Goal: Information Seeking & Learning: Learn about a topic

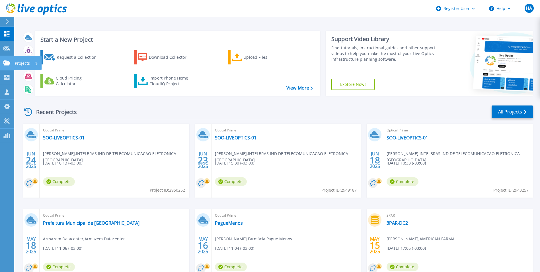
click at [8, 60] on div at bounding box center [6, 62] width 7 height 5
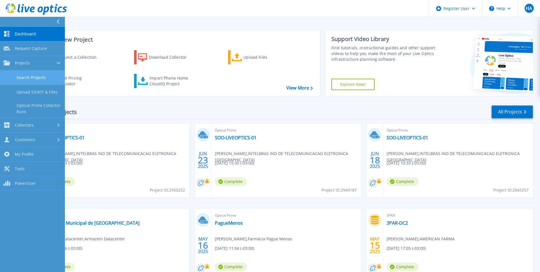
click at [25, 74] on link "Search Projects" at bounding box center [32, 77] width 65 height 15
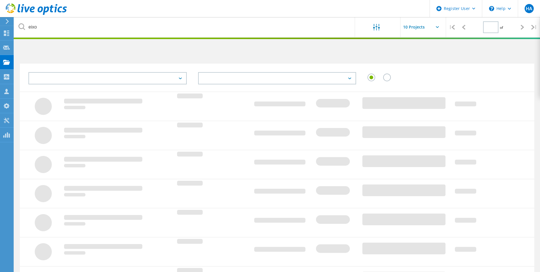
type input "1"
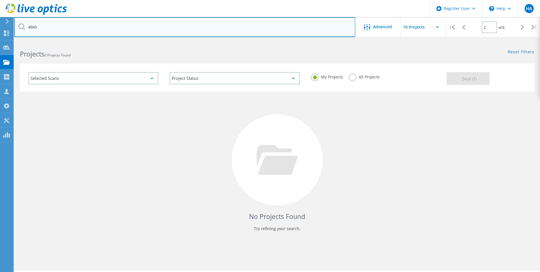
click at [113, 26] on input "eixo" at bounding box center [184, 27] width 341 height 20
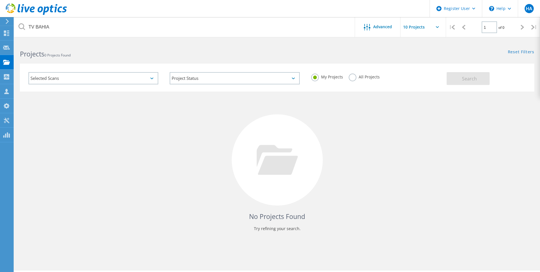
click at [353, 78] on label "All Projects" at bounding box center [364, 75] width 31 height 5
click at [0, 0] on input "All Projects" at bounding box center [0, 0] width 0 height 0
click at [450, 80] on button "Search" at bounding box center [468, 78] width 43 height 13
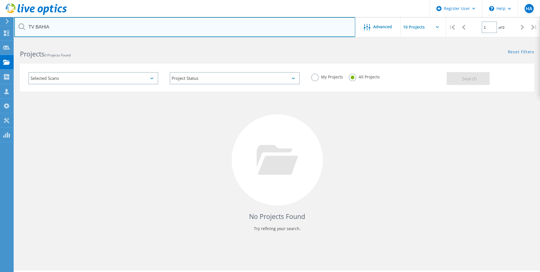
click at [85, 28] on input "TV BAHIA" at bounding box center [184, 27] width 341 height 20
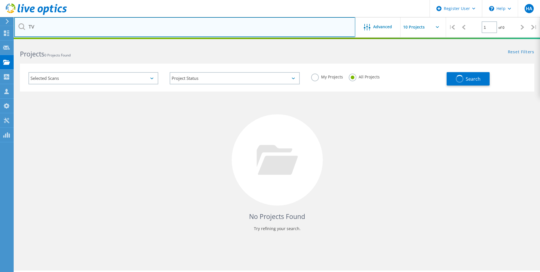
click at [82, 30] on input "TV" at bounding box center [184, 27] width 341 height 20
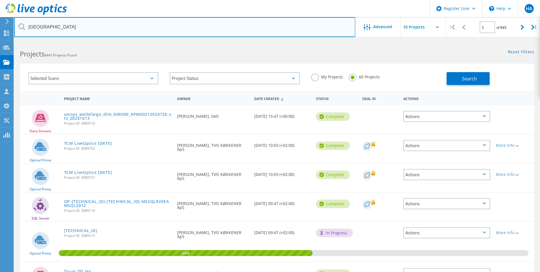
type input "bahia"
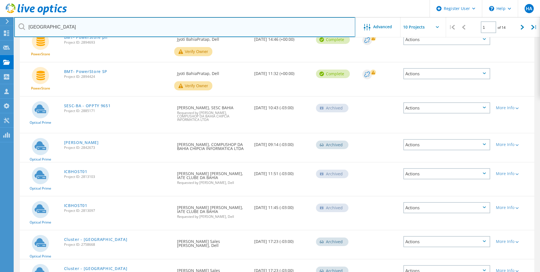
scroll to position [69, 0]
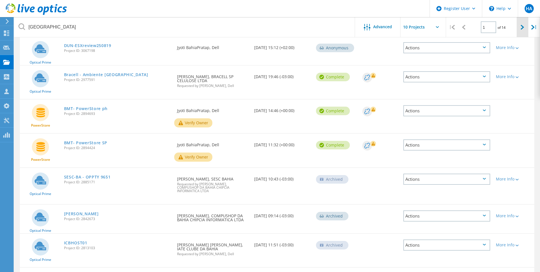
click at [524, 35] on div at bounding box center [523, 27] width 12 height 20
type input "2"
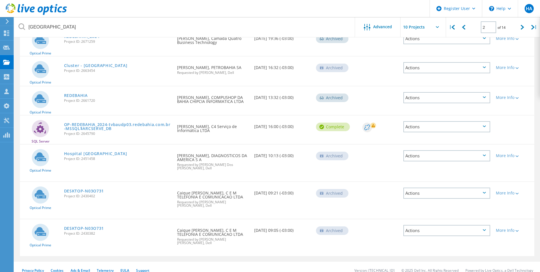
scroll to position [0, 0]
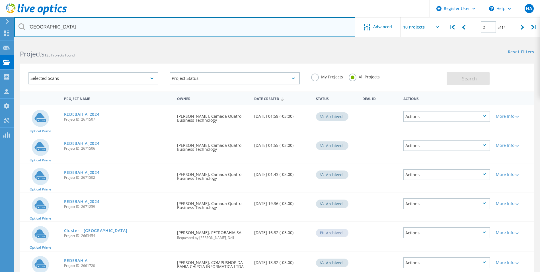
click at [79, 31] on input "bahia" at bounding box center [184, 27] width 341 height 20
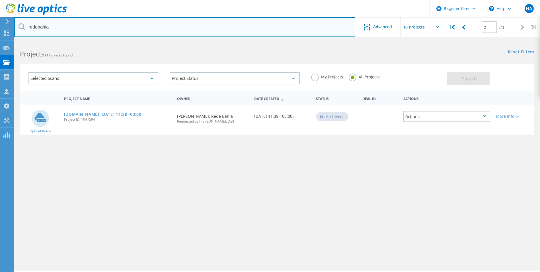
click at [38, 26] on input "redebahia" at bounding box center [184, 27] width 341 height 20
type input "rede bahia"
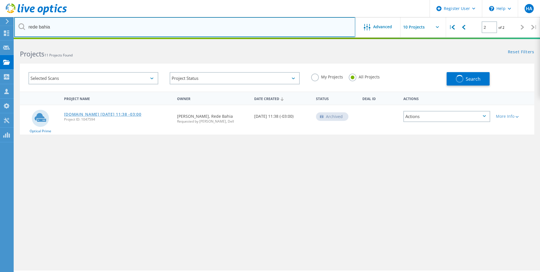
type input "1"
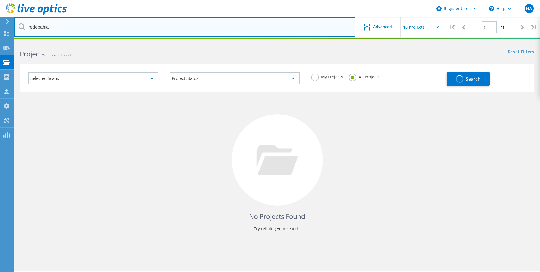
type input "redebahia"
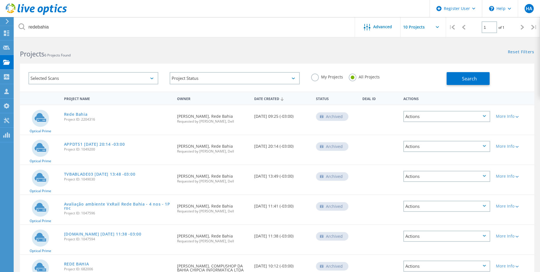
click at [269, 101] on div "Date Created" at bounding box center [282, 98] width 62 height 11
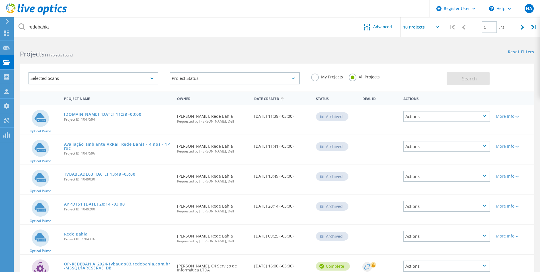
click at [267, 100] on div "Date Created" at bounding box center [282, 98] width 62 height 11
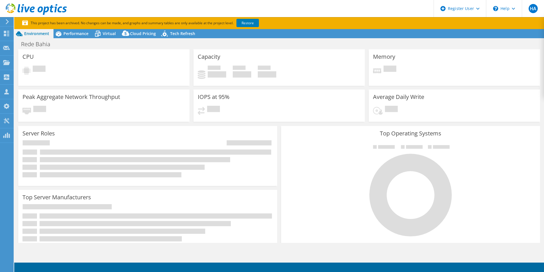
select select "USD"
select select "SouthAmerica"
select select "BRL"
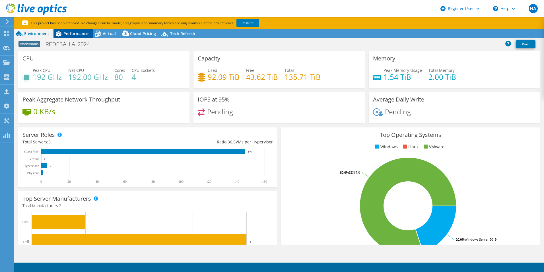
click at [75, 35] on span "Performance" at bounding box center [75, 33] width 25 height 5
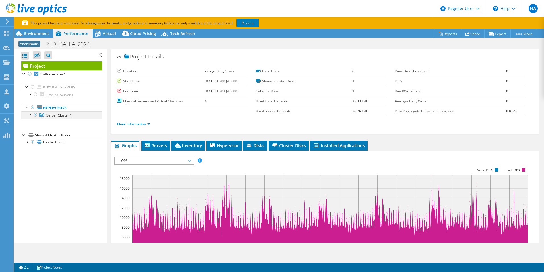
click at [30, 115] on div at bounding box center [30, 114] width 6 height 6
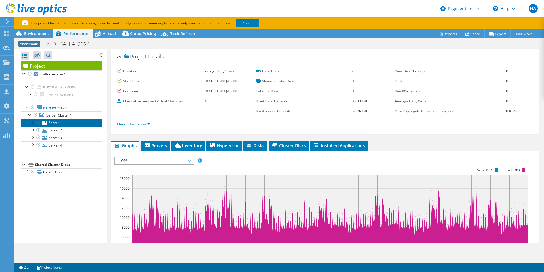
click at [59, 124] on link "Server 1" at bounding box center [61, 122] width 81 height 7
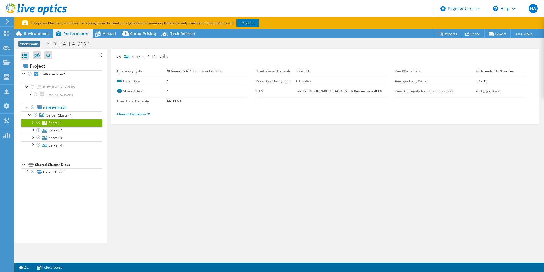
click at [132, 117] on li "More Information" at bounding box center [135, 114] width 37 height 6
click at [134, 115] on link "More Information" at bounding box center [133, 114] width 33 height 5
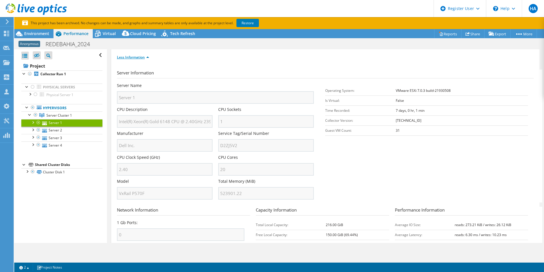
scroll to position [28, 0]
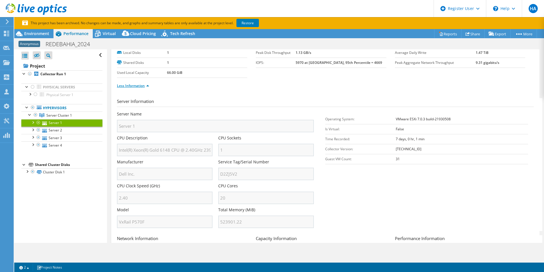
click at [137, 85] on link "Less Information" at bounding box center [133, 85] width 32 height 5
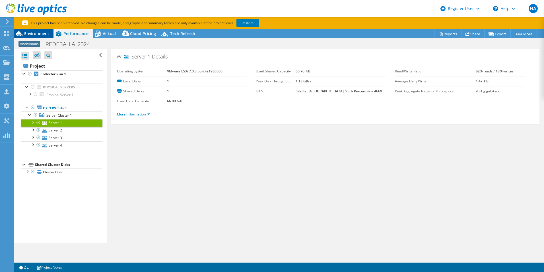
click at [40, 31] on span "Environment" at bounding box center [36, 33] width 25 height 5
